Goal: Navigation & Orientation: Find specific page/section

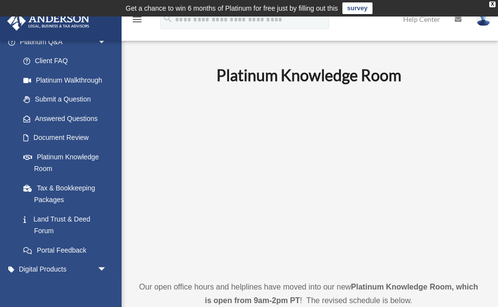
scroll to position [89, 0]
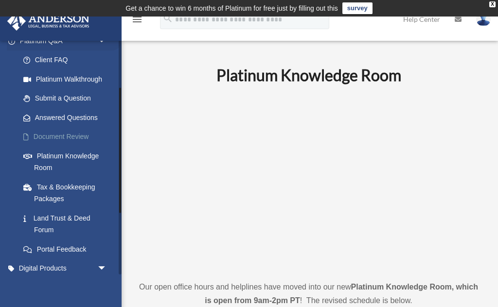
click at [53, 137] on link "Document Review" at bounding box center [68, 136] width 108 height 19
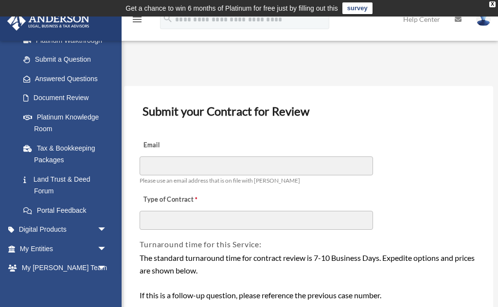
scroll to position [128, 0]
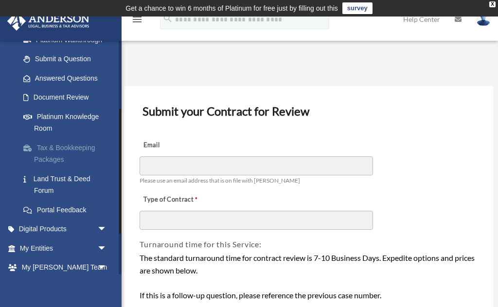
click at [44, 151] on link "Tax & Bookkeeping Packages" at bounding box center [68, 153] width 108 height 31
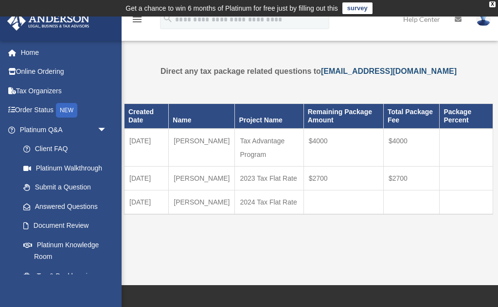
click at [369, 74] on link "mytaxteam@andersonadvisors.com" at bounding box center [389, 71] width 136 height 8
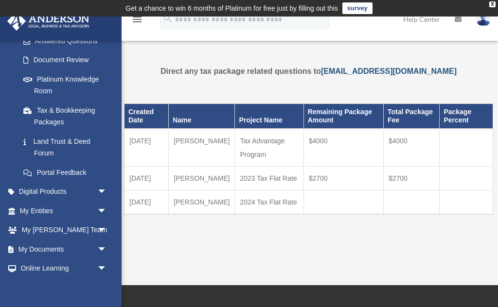
scroll to position [167, 0]
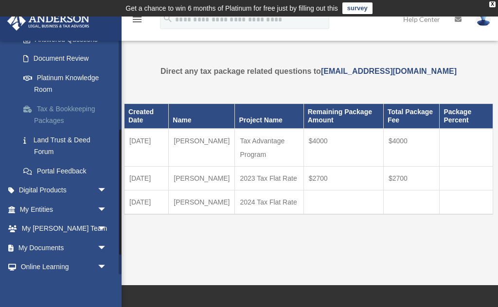
click at [49, 109] on link "Tax & Bookkeeping Packages" at bounding box center [68, 114] width 108 height 31
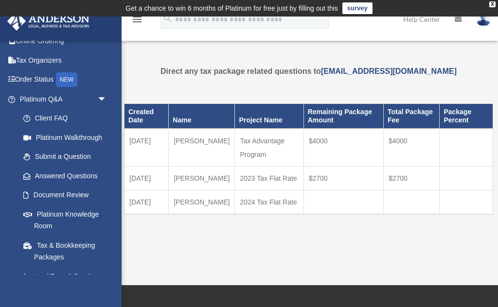
scroll to position [24, 0]
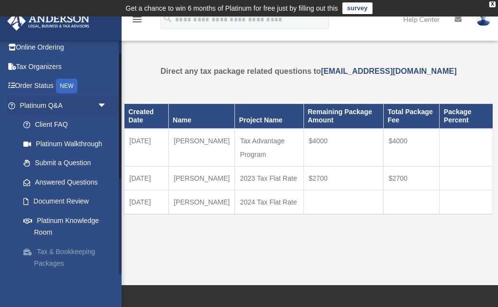
click at [45, 254] on link "Tax & Bookkeeping Packages" at bounding box center [68, 257] width 108 height 31
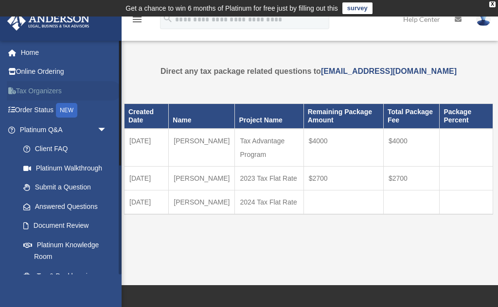
click at [35, 92] on link "Tax Organizers" at bounding box center [64, 90] width 115 height 19
click at [31, 54] on link "Home" at bounding box center [64, 52] width 115 height 19
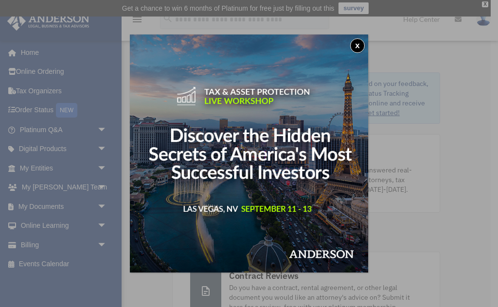
click at [360, 47] on button "x" at bounding box center [357, 45] width 15 height 15
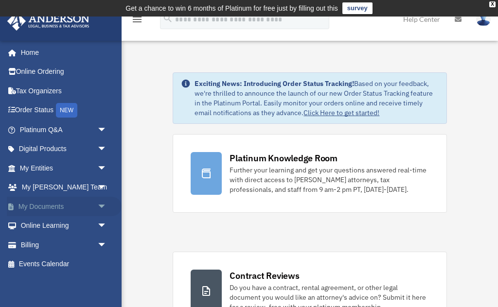
click at [98, 206] on span "arrow_drop_down" at bounding box center [106, 207] width 19 height 20
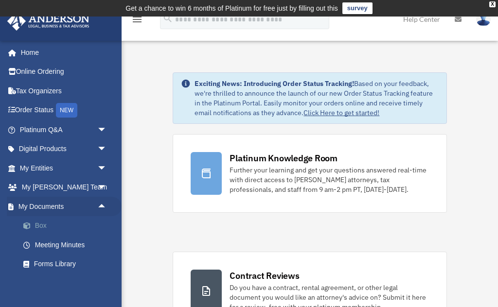
click at [37, 225] on link "Box" at bounding box center [68, 225] width 108 height 19
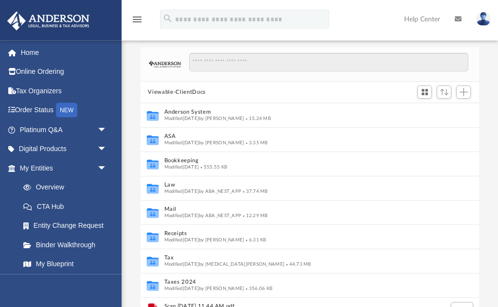
scroll to position [61, 0]
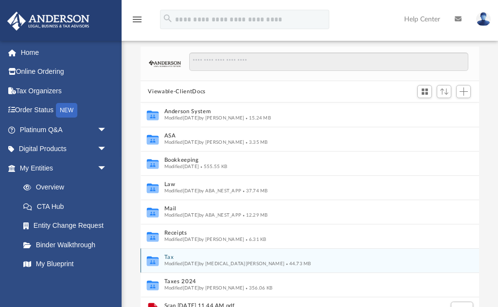
click at [164, 258] on button "Tax" at bounding box center [303, 258] width 279 height 6
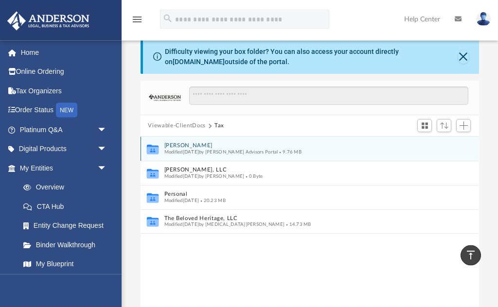
scroll to position [0, 0]
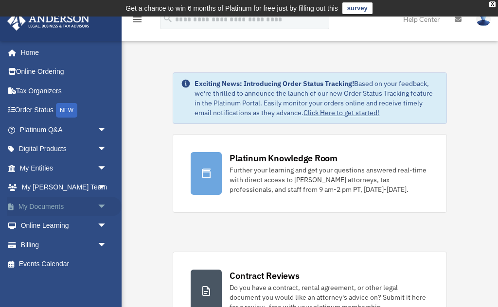
click at [105, 202] on span "arrow_drop_down" at bounding box center [106, 207] width 19 height 20
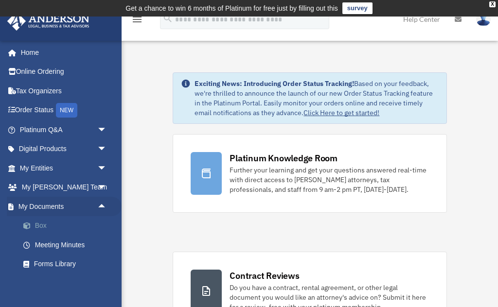
click at [76, 223] on link "Box" at bounding box center [68, 225] width 108 height 19
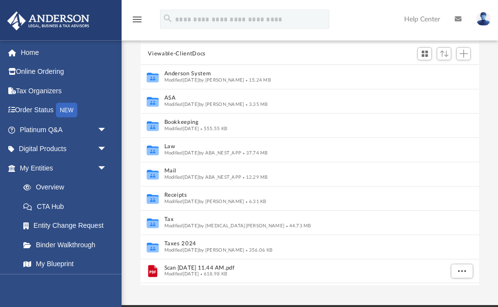
scroll to position [99, 0]
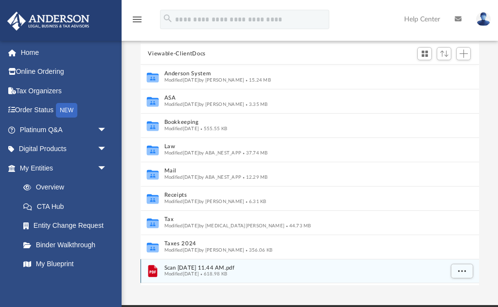
click at [227, 275] on span "618.98 KB" at bounding box center [213, 274] width 28 height 5
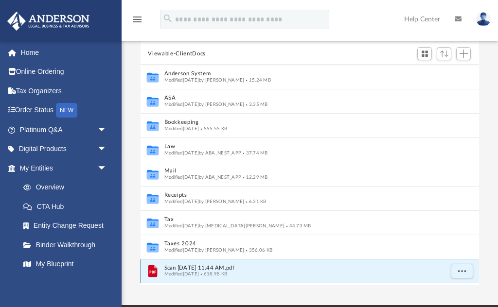
click at [227, 272] on span "618.98 KB" at bounding box center [213, 274] width 28 height 5
click at [462, 273] on span "More options" at bounding box center [462, 270] width 8 height 5
click at [458, 290] on li "Preview" at bounding box center [453, 291] width 28 height 10
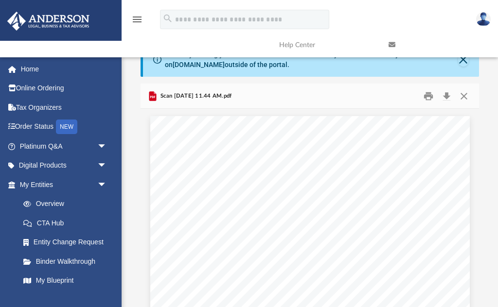
scroll to position [0, 0]
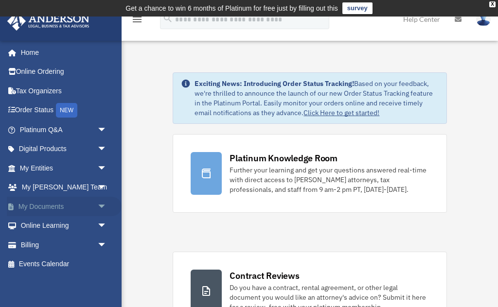
click at [101, 198] on span "arrow_drop_down" at bounding box center [106, 207] width 19 height 20
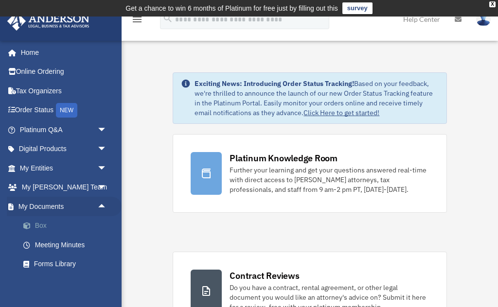
click at [83, 228] on link "Box" at bounding box center [68, 225] width 108 height 19
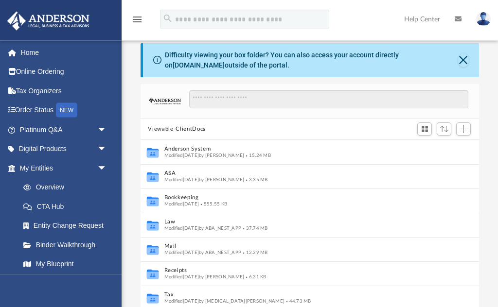
scroll to position [24, 0]
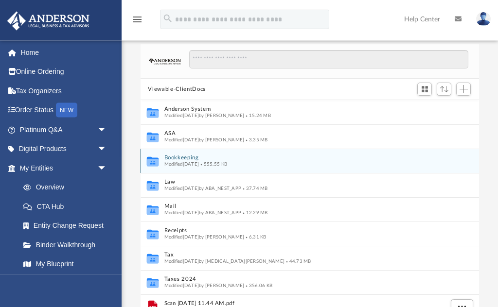
click at [293, 161] on button "Bookkeeping" at bounding box center [303, 159] width 279 height 6
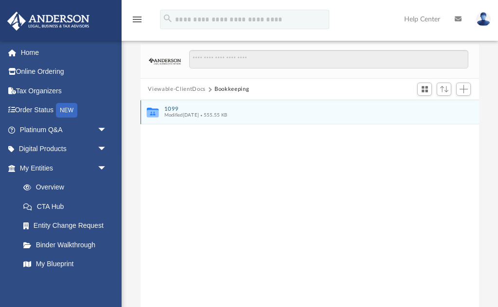
click at [169, 109] on button "1099" at bounding box center [303, 109] width 279 height 6
click at [171, 109] on button "2023" at bounding box center [303, 109] width 279 height 6
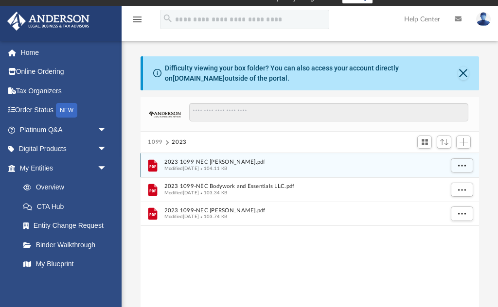
scroll to position [0, 0]
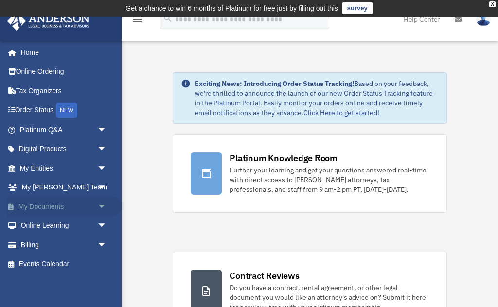
click at [100, 205] on span "arrow_drop_down" at bounding box center [106, 207] width 19 height 20
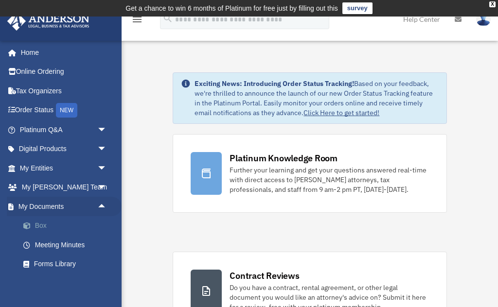
click at [91, 226] on link "Box" at bounding box center [68, 225] width 108 height 19
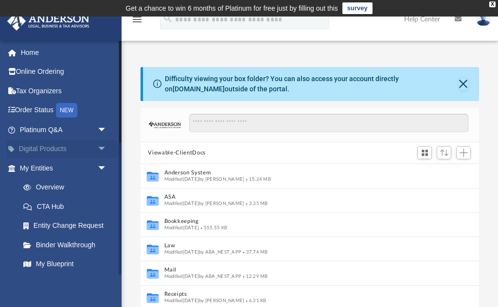
click at [99, 146] on span "arrow_drop_down" at bounding box center [106, 150] width 19 height 20
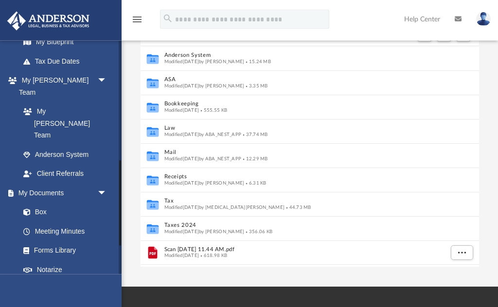
scroll to position [118, 0]
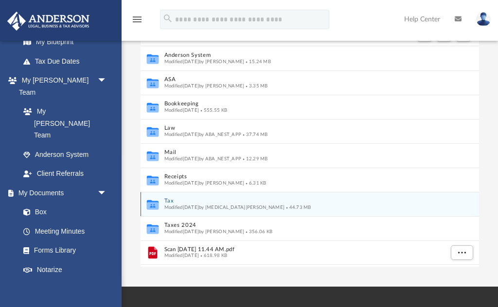
click at [285, 209] on span "44.73 MB" at bounding box center [298, 207] width 27 height 5
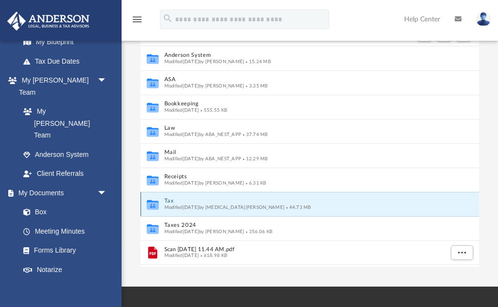
click at [159, 201] on icon "Collaborated Folder" at bounding box center [152, 205] width 15 height 16
click at [204, 202] on button "Tax" at bounding box center [303, 201] width 279 height 6
click at [207, 206] on span "Modified [DATE] by [MEDICAL_DATA][PERSON_NAME]" at bounding box center [224, 207] width 121 height 5
click at [202, 202] on button "Tax" at bounding box center [303, 201] width 279 height 6
click at [207, 207] on span "Modified [DATE] by [MEDICAL_DATA][PERSON_NAME]" at bounding box center [224, 207] width 121 height 5
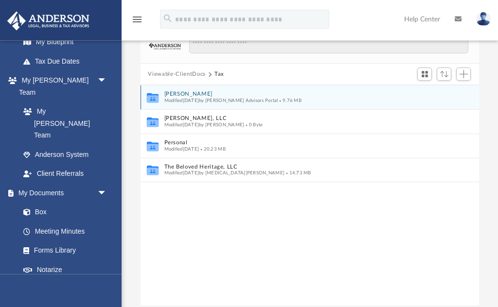
scroll to position [0, 0]
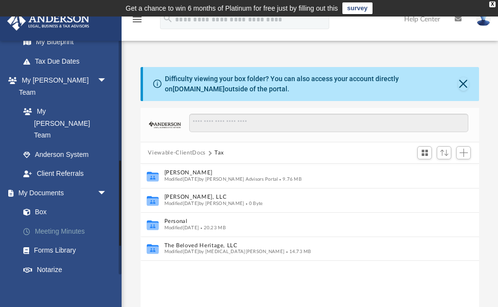
click at [50, 222] on link "Meeting Minutes" at bounding box center [68, 231] width 108 height 19
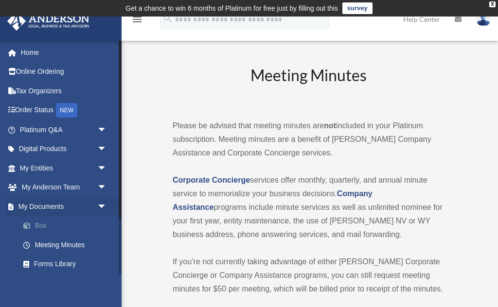
click at [36, 224] on link "Box" at bounding box center [68, 225] width 108 height 19
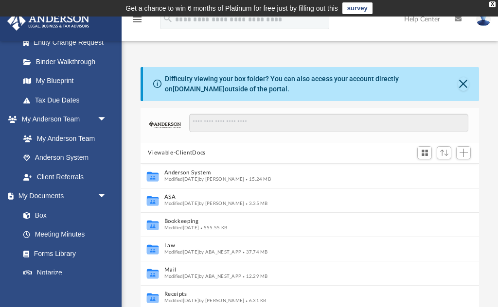
scroll to position [190, 0]
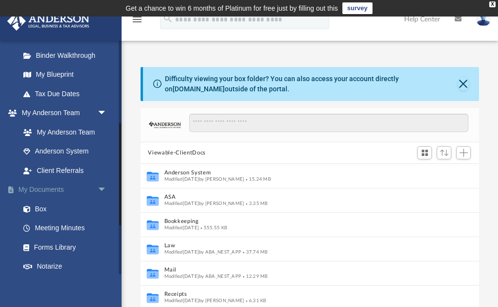
click at [71, 180] on link "My Documents arrow_drop_down" at bounding box center [64, 189] width 115 height 19
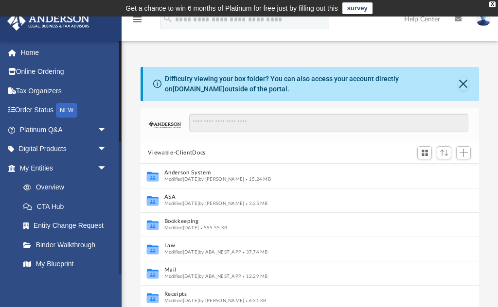
scroll to position [0, 0]
click at [40, 92] on link "Tax Organizers" at bounding box center [64, 90] width 115 height 19
